Goal: Task Accomplishment & Management: Manage account settings

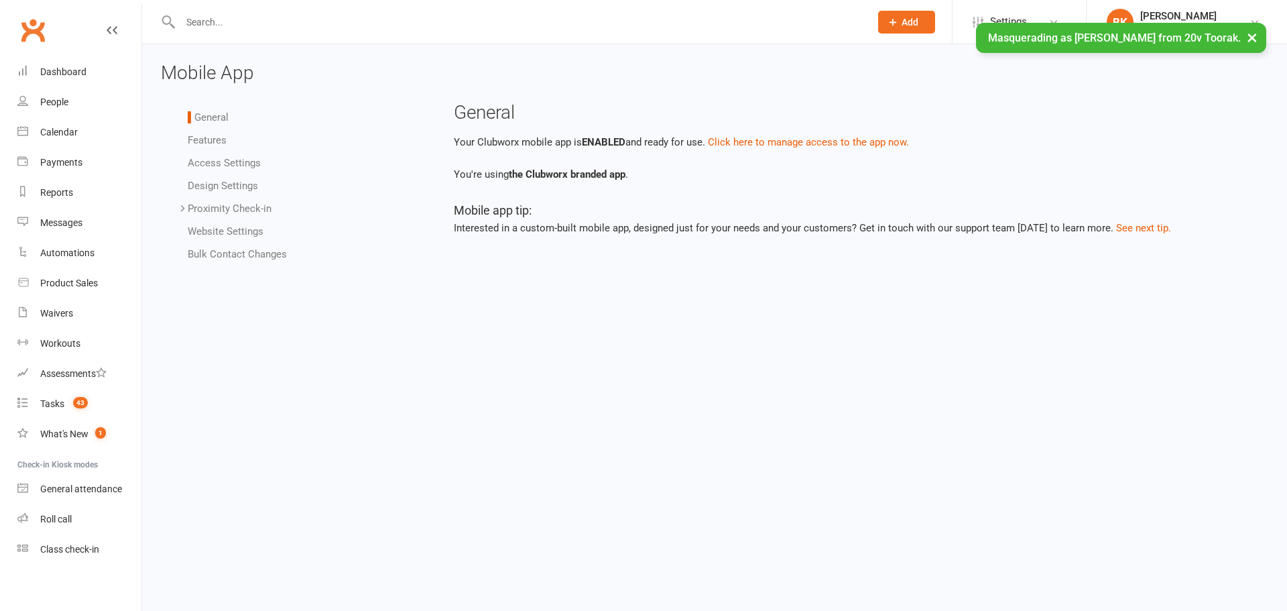
click at [233, 163] on link "Access Settings" at bounding box center [224, 163] width 73 height 12
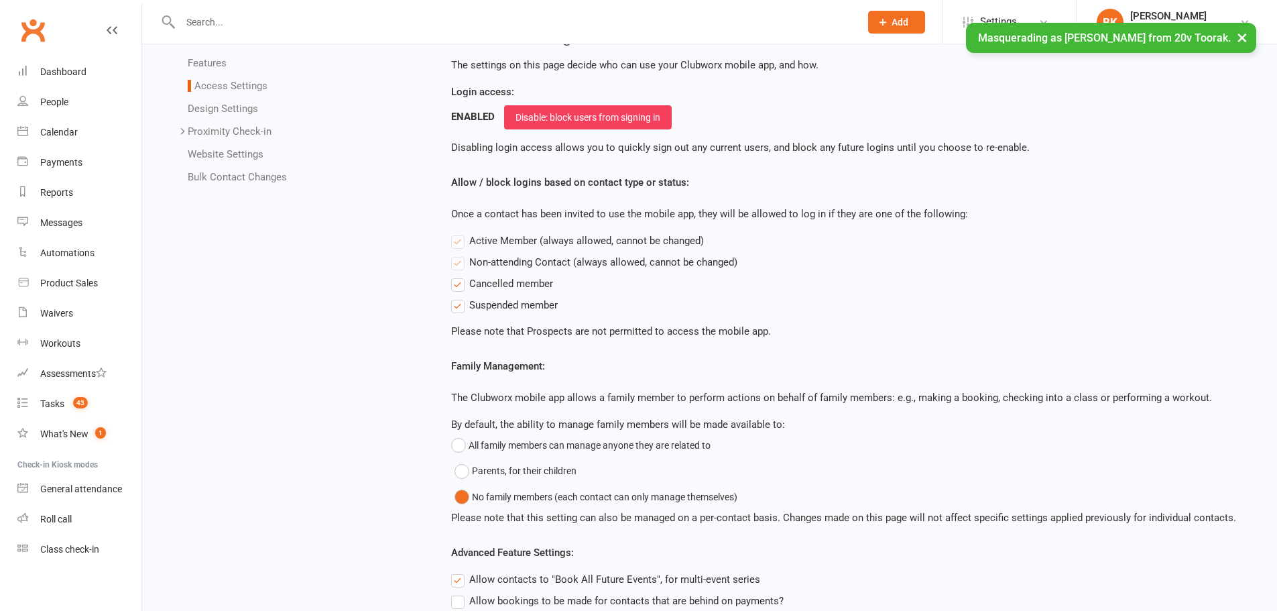
scroll to position [223, 0]
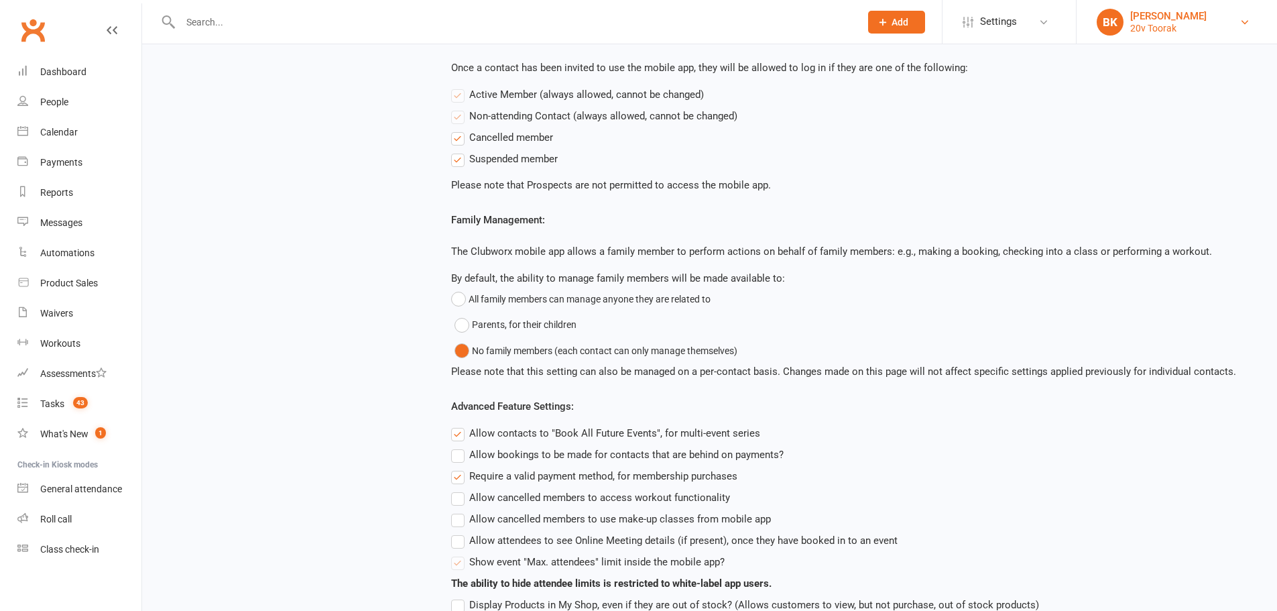
click at [1143, 24] on div "20v Toorak" at bounding box center [1168, 28] width 76 height 12
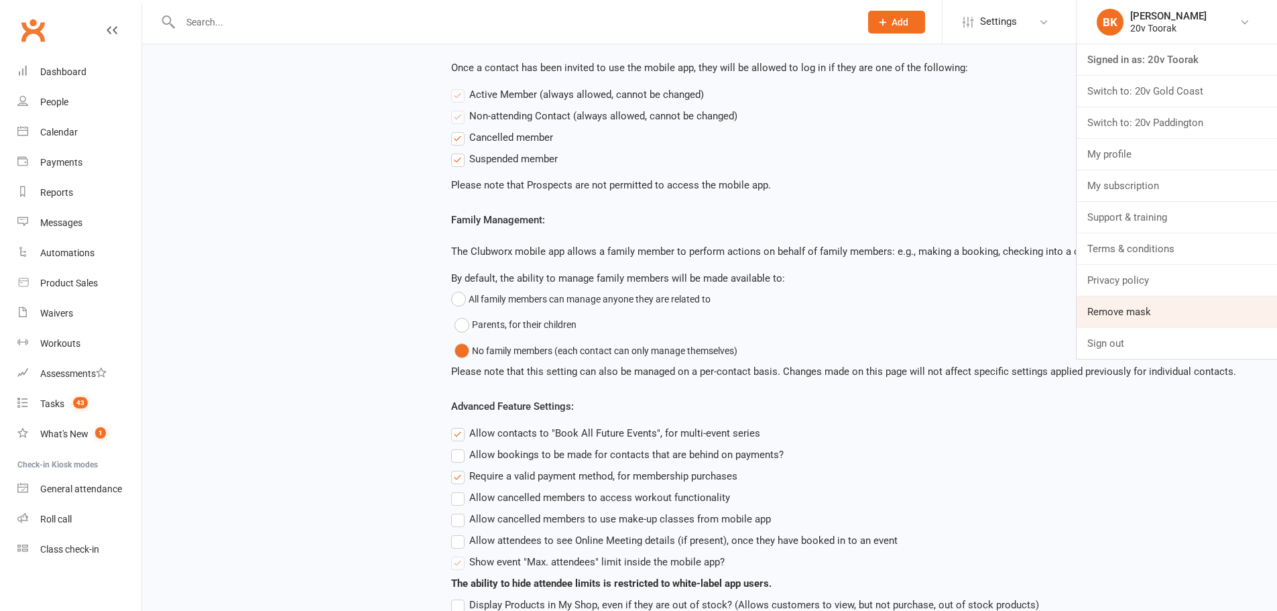
click at [1098, 318] on link "Remove mask" at bounding box center [1176, 311] width 200 height 31
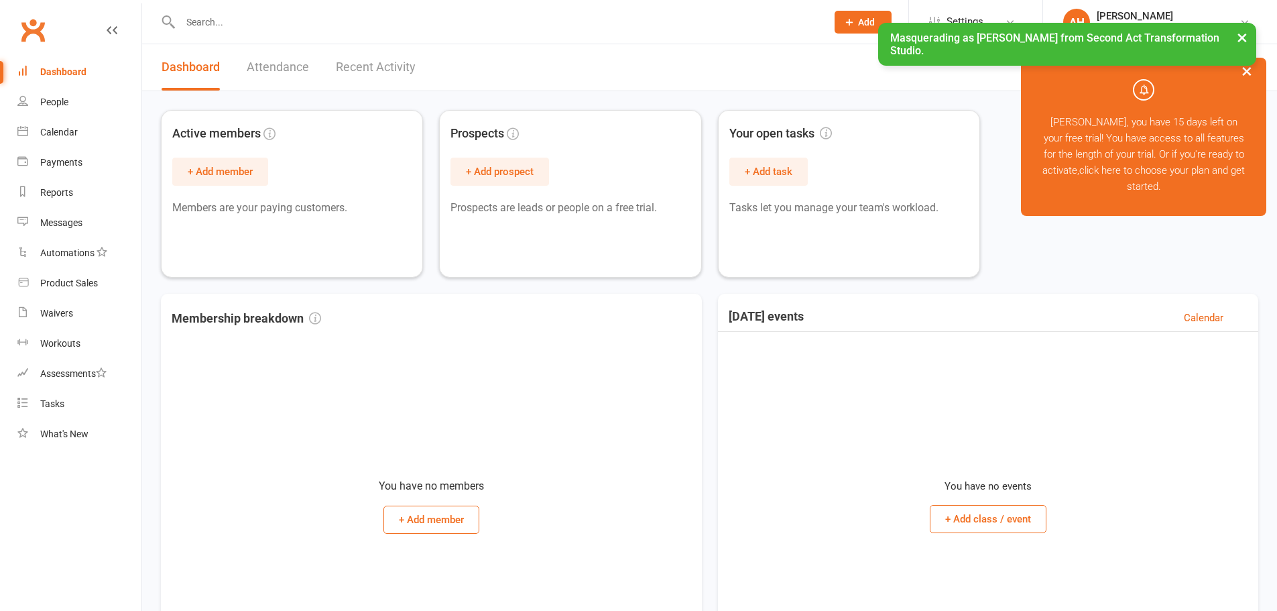
click at [1238, 35] on button "×" at bounding box center [1242, 37] width 24 height 29
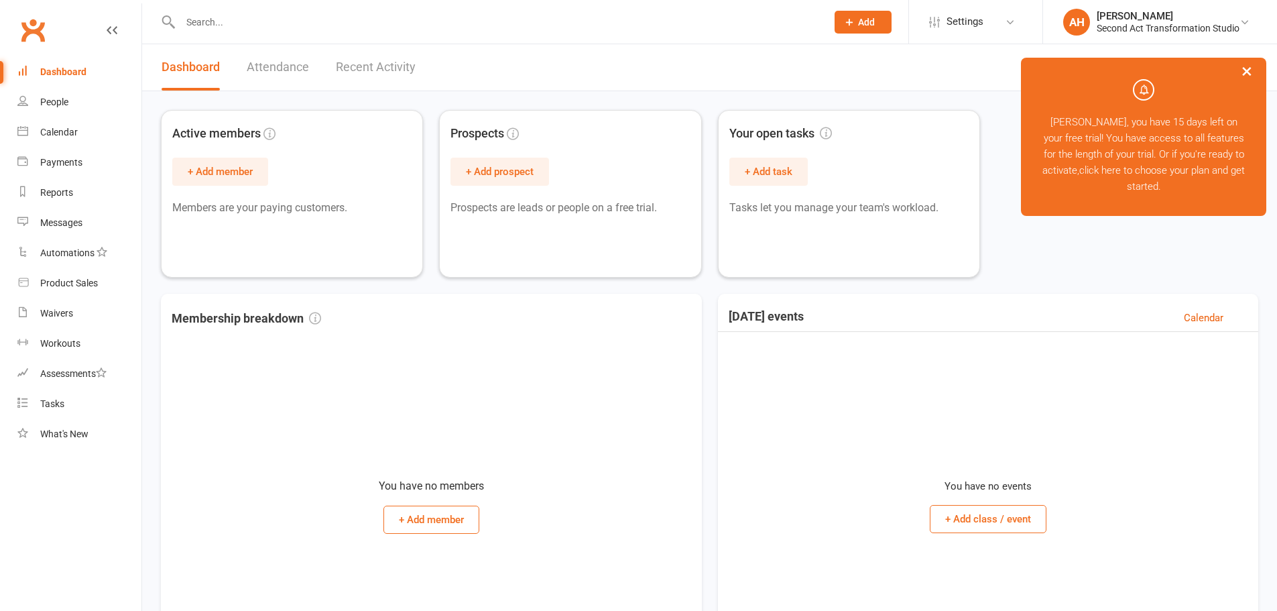
click at [1246, 71] on button "×" at bounding box center [1246, 70] width 24 height 29
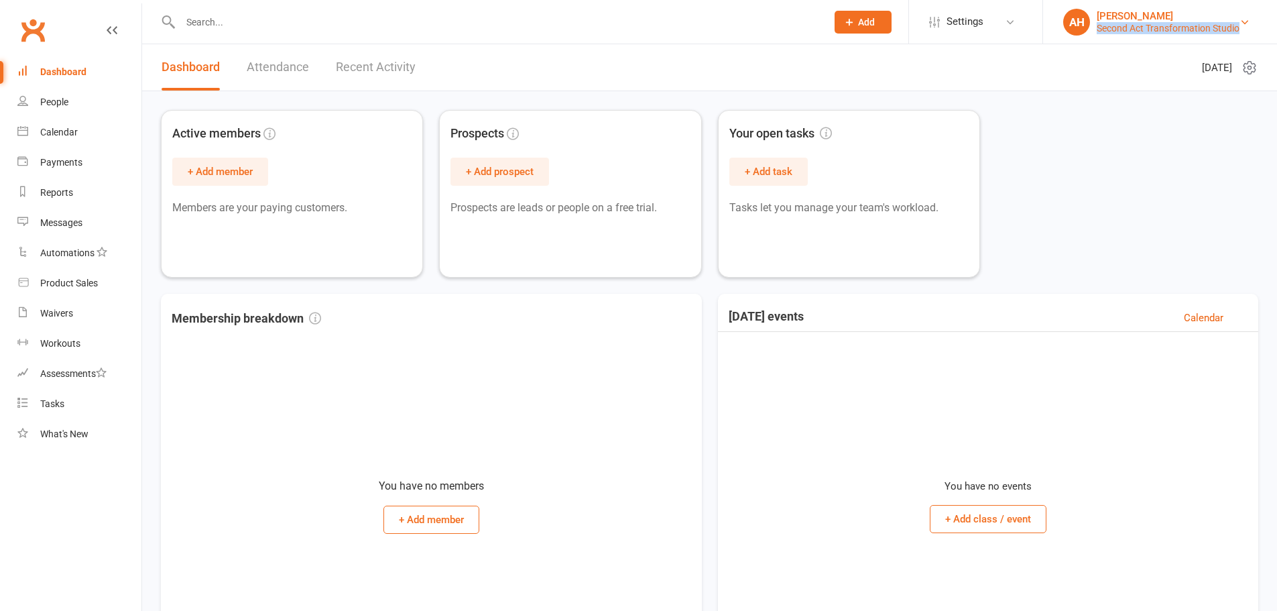
drag, startPoint x: 1263, startPoint y: 27, endPoint x: 1096, endPoint y: 29, distance: 167.6
click at [1096, 29] on li "AH [PERSON_NAME] Second Act Transformation Studio My profile My subscription Su…" at bounding box center [1159, 22] width 235 height 44
copy div "Second Act Transformation Studio"
click at [1114, 16] on div "[PERSON_NAME]" at bounding box center [1167, 16] width 143 height 12
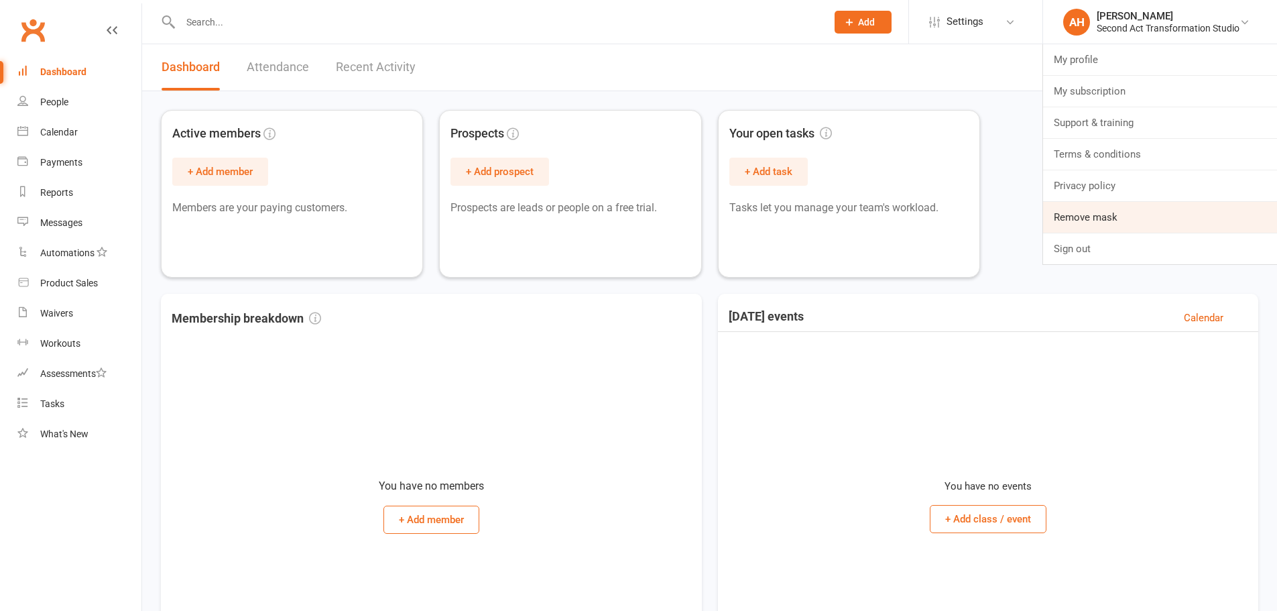
click at [1159, 222] on link "Remove mask" at bounding box center [1160, 217] width 234 height 31
